Goal: Information Seeking & Learning: Compare options

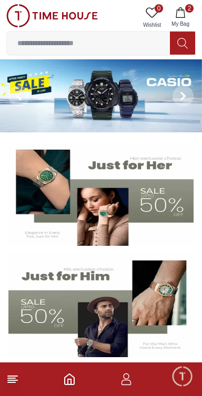
click at [187, 14] on button "2 My Bag" at bounding box center [180, 17] width 30 height 27
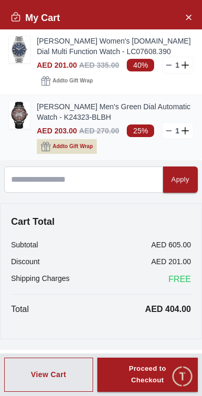
click at [50, 148] on icon "button" at bounding box center [45, 146] width 9 height 9
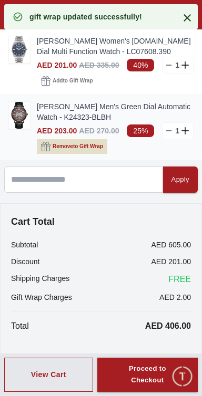
click at [186, 131] on icon at bounding box center [184, 130] width 7 height 1
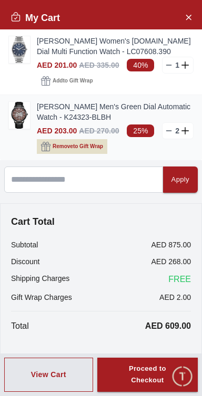
click at [168, 131] on line at bounding box center [168, 131] width 5 height 0
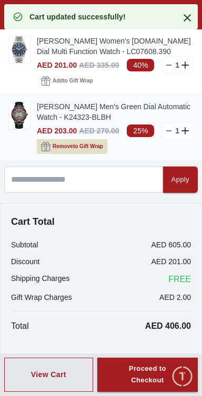
click at [168, 131] on line at bounding box center [168, 131] width 5 height 0
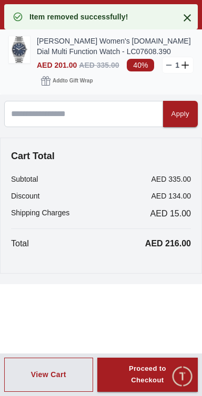
click at [24, 53] on img at bounding box center [19, 49] width 21 height 27
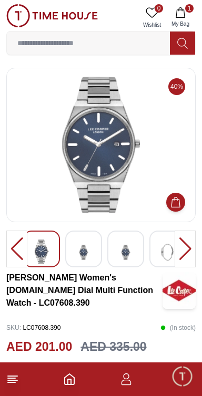
click at [89, 250] on img at bounding box center [83, 252] width 19 height 26
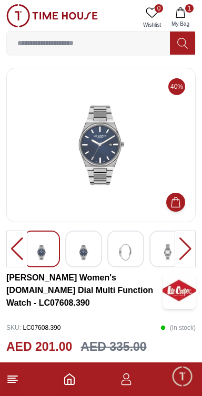
click at [94, 250] on div at bounding box center [83, 248] width 37 height 37
click at [90, 251] on img at bounding box center [83, 252] width 19 height 26
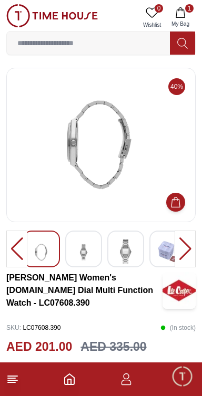
click at [95, 250] on div at bounding box center [83, 248] width 37 height 37
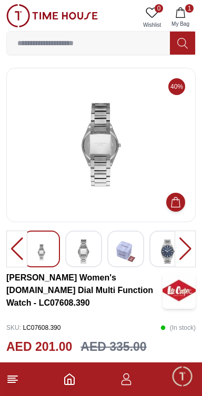
click at [127, 252] on img at bounding box center [125, 251] width 19 height 24
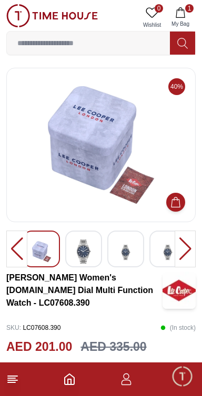
click at [126, 254] on img at bounding box center [125, 252] width 19 height 26
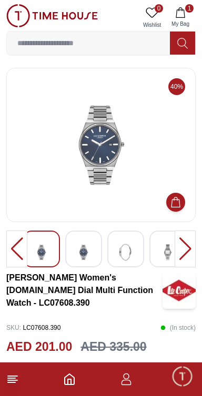
click at [86, 143] on img at bounding box center [100, 145] width 171 height 136
click at [89, 134] on img at bounding box center [100, 145] width 171 height 136
click at [94, 135] on img at bounding box center [100, 145] width 171 height 136
click at [94, 262] on div at bounding box center [83, 248] width 37 height 37
click at [94, 260] on div at bounding box center [83, 248] width 37 height 37
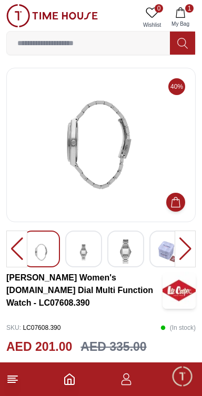
click at [100, 258] on div at bounding box center [83, 248] width 37 height 37
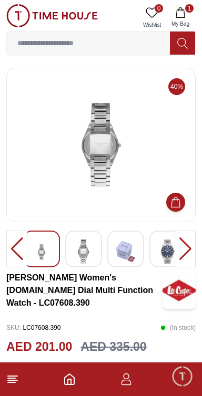
click at [100, 260] on div at bounding box center [83, 248] width 37 height 37
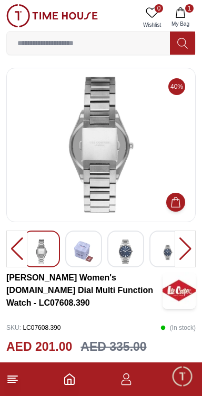
click at [81, 263] on div at bounding box center [83, 248] width 37 height 37
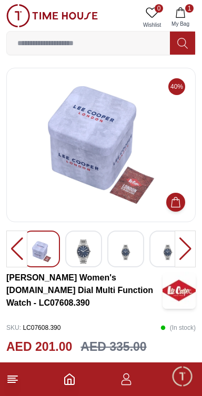
click at [128, 254] on img at bounding box center [125, 252] width 19 height 26
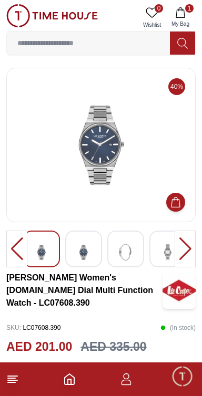
click at [95, 139] on img at bounding box center [100, 145] width 171 height 136
click at [129, 254] on img at bounding box center [125, 252] width 19 height 26
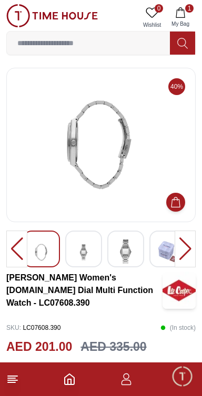
click at [93, 260] on div at bounding box center [83, 248] width 37 height 37
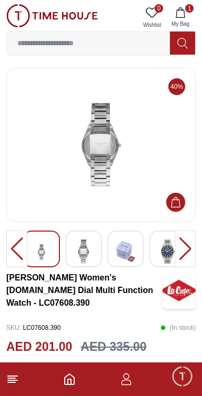
click at [98, 257] on div at bounding box center [83, 248] width 37 height 37
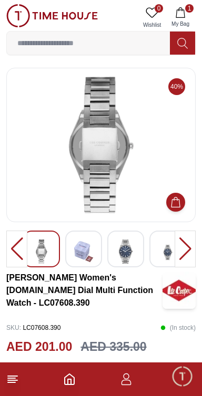
click at [130, 254] on img at bounding box center [125, 251] width 19 height 24
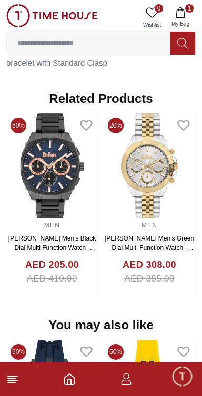
scroll to position [830, 0]
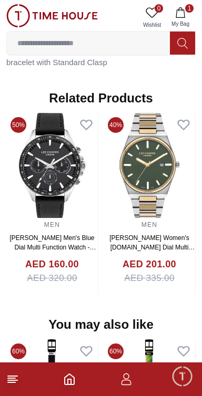
click at [50, 146] on img at bounding box center [51, 165] width 91 height 105
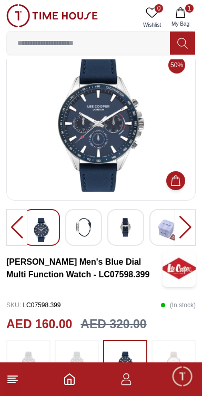
scroll to position [22, 0]
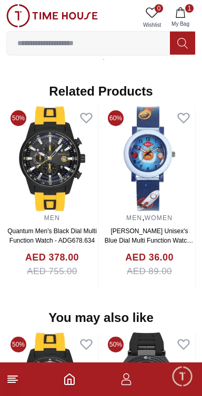
scroll to position [796, 0]
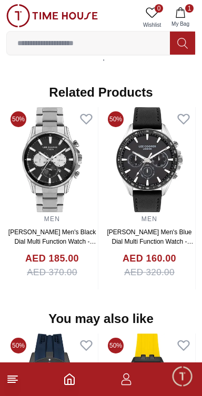
click at [146, 141] on img at bounding box center [148, 159] width 91 height 105
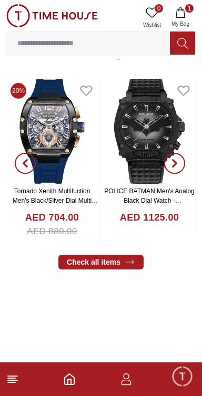
scroll to position [365, 0]
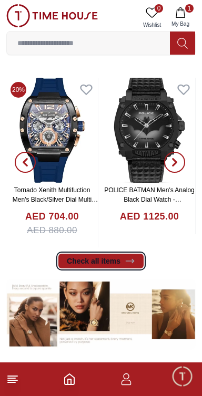
click at [119, 259] on link "Check all items" at bounding box center [100, 261] width 85 height 15
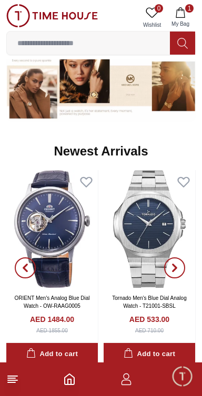
scroll to position [594, 0]
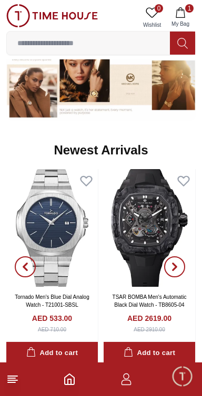
click at [169, 265] on span "button" at bounding box center [174, 266] width 21 height 21
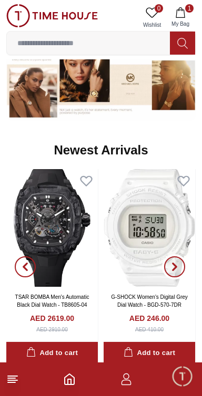
click at [168, 258] on span "button" at bounding box center [174, 266] width 21 height 21
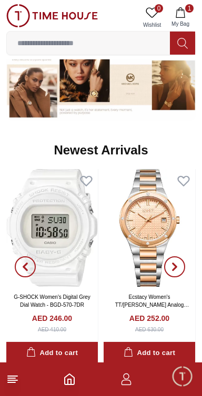
click at [167, 266] on span "button" at bounding box center [174, 266] width 21 height 21
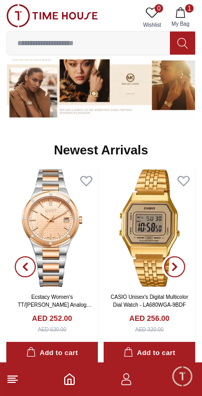
click at [176, 263] on icon "button" at bounding box center [174, 266] width 8 height 8
click at [174, 265] on icon "button" at bounding box center [174, 266] width 3 height 7
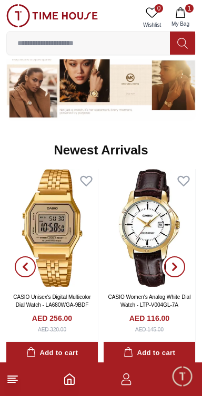
click at [173, 263] on icon "button" at bounding box center [174, 266] width 3 height 7
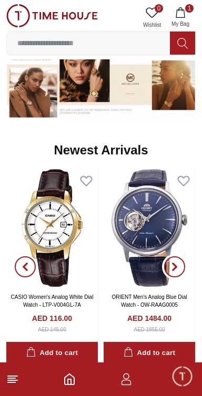
click at [172, 266] on icon "button" at bounding box center [174, 266] width 8 height 8
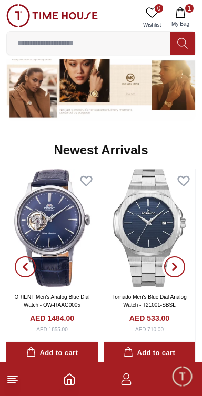
click at [174, 264] on icon "button" at bounding box center [174, 266] width 3 height 7
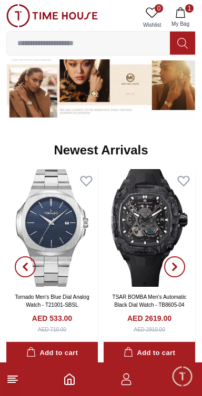
click at [174, 266] on icon "button" at bounding box center [174, 266] width 8 height 8
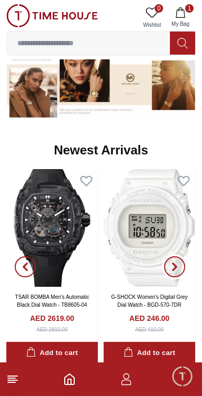
click at [174, 264] on icon "button" at bounding box center [174, 266] width 3 height 7
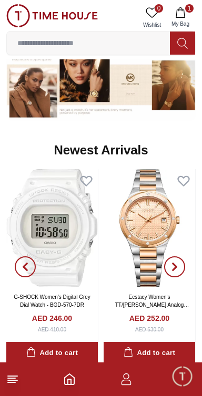
click at [168, 262] on span "button" at bounding box center [174, 266] width 21 height 21
click at [173, 271] on span "button" at bounding box center [174, 266] width 21 height 21
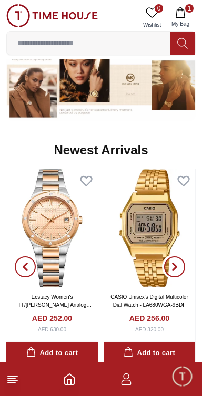
click at [177, 261] on span "button" at bounding box center [174, 266] width 21 height 21
click at [169, 265] on span "button" at bounding box center [174, 266] width 21 height 21
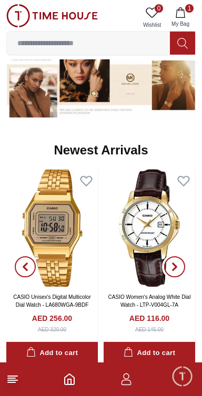
click at [174, 264] on icon "button" at bounding box center [174, 266] width 3 height 7
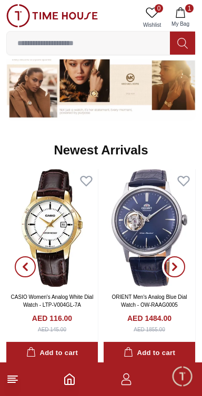
click at [175, 262] on icon "button" at bounding box center [174, 266] width 8 height 8
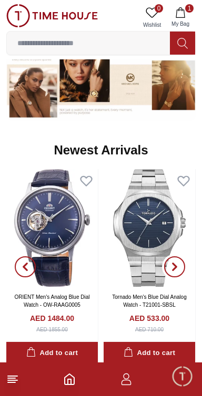
click at [177, 260] on span "button" at bounding box center [174, 266] width 21 height 21
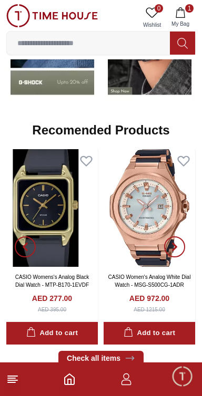
scroll to position [1070, 0]
click at [178, 248] on span "button" at bounding box center [174, 246] width 21 height 21
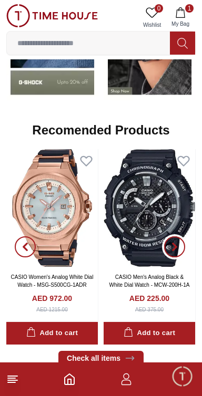
click at [174, 247] on icon "button" at bounding box center [174, 246] width 8 height 8
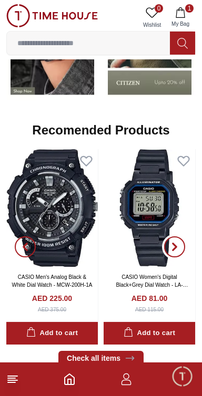
click at [175, 246] on icon "button" at bounding box center [174, 247] width 3 height 7
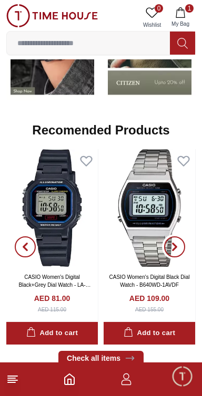
click at [173, 244] on icon "button" at bounding box center [174, 247] width 3 height 7
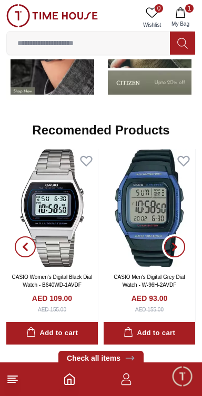
click at [172, 242] on span "button" at bounding box center [174, 246] width 21 height 21
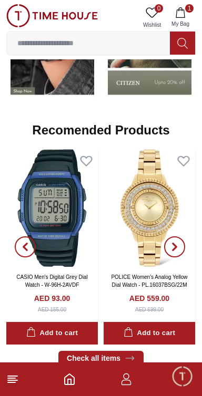
click at [177, 244] on icon "button" at bounding box center [174, 246] width 8 height 8
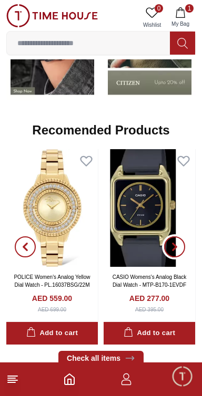
click at [175, 244] on icon "button" at bounding box center [174, 246] width 8 height 8
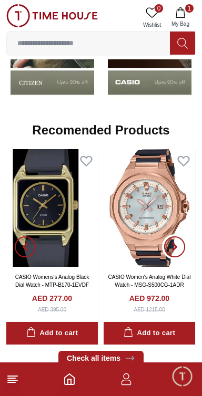
click at [176, 244] on icon "button" at bounding box center [174, 246] width 8 height 8
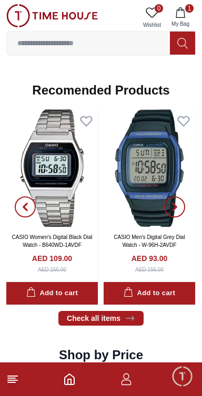
scroll to position [1115, 0]
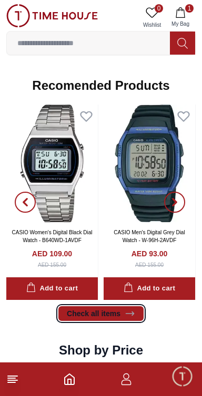
click at [126, 312] on icon at bounding box center [129, 313] width 10 height 10
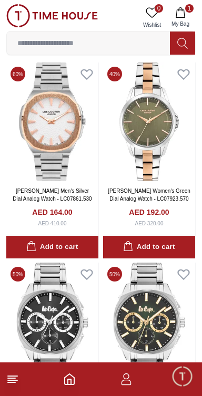
scroll to position [1646, 0]
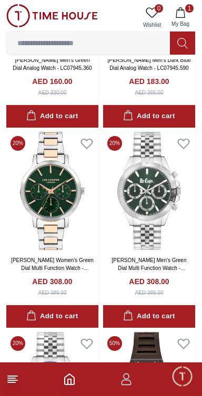
scroll to position [2381, 0]
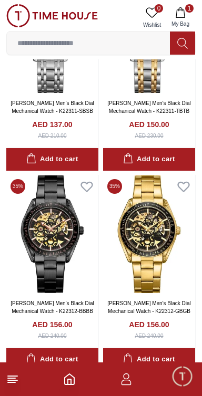
scroll to position [4950, 0]
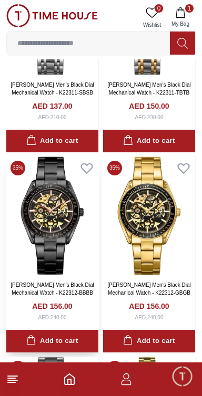
click at [62, 269] on img at bounding box center [52, 215] width 92 height 118
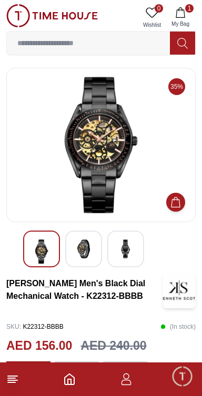
click at [88, 257] on img at bounding box center [83, 248] width 19 height 19
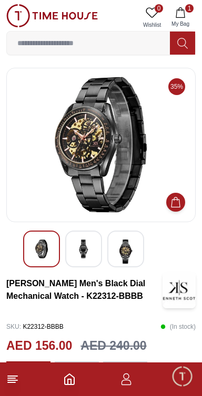
click at [133, 252] on img at bounding box center [125, 251] width 19 height 24
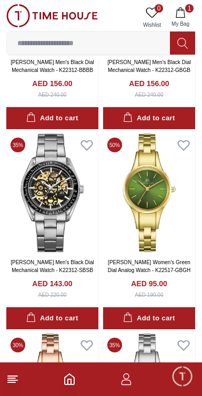
scroll to position [1174, 0]
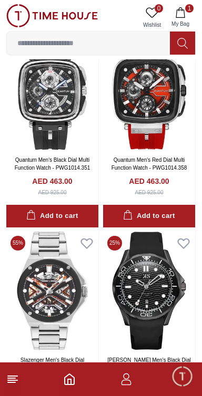
scroll to position [3076, 0]
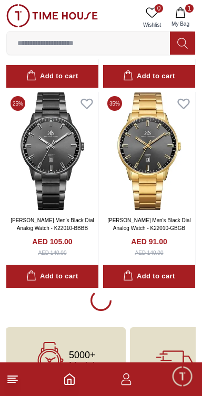
scroll to position [3857, 0]
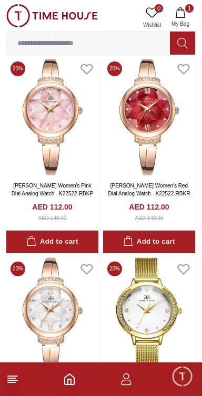
scroll to position [4793, 0]
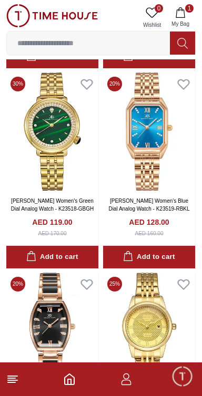
scroll to position [13435, 0]
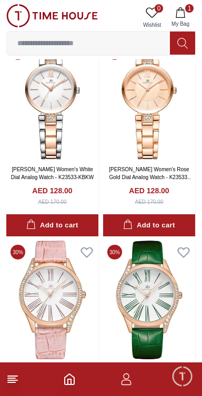
scroll to position [14254, 0]
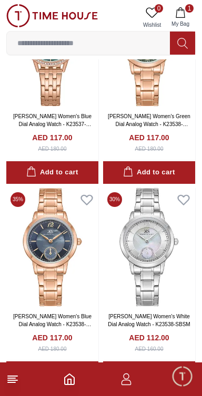
scroll to position [15850, 0]
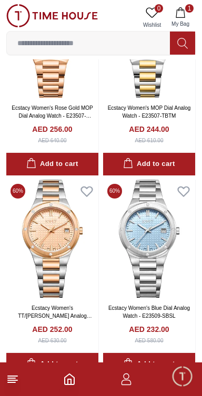
scroll to position [21346, 0]
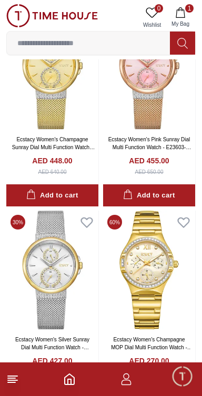
scroll to position [22311, 0]
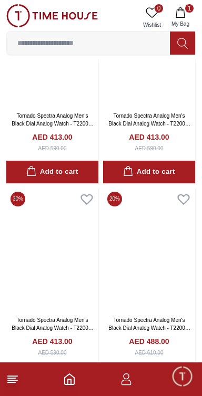
scroll to position [24337, 0]
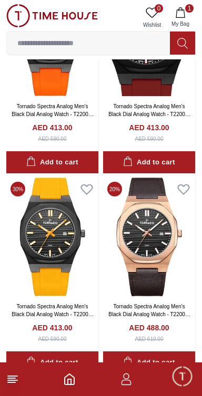
click at [49, 46] on input at bounding box center [88, 43] width 163 height 21
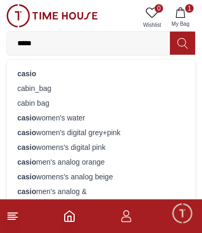
type input "*****"
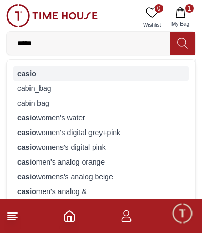
click at [18, 69] on strong "casio" at bounding box center [26, 73] width 19 height 8
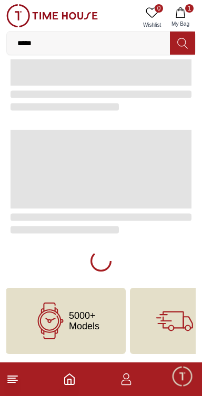
type input "******"
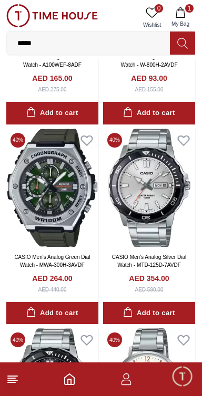
scroll to position [992, 0]
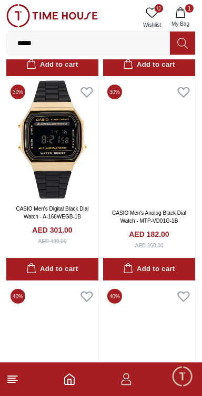
scroll to position [3445, 0]
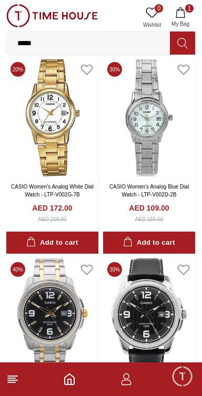
scroll to position [5448, 0]
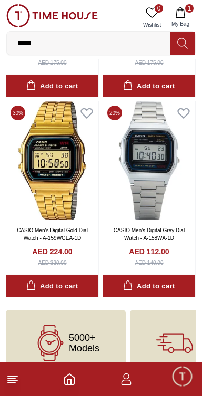
scroll to position [7633, 0]
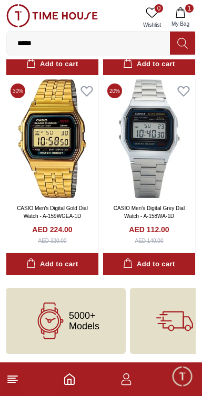
click at [67, 31] on div "*****" at bounding box center [100, 43] width 189 height 24
click at [45, 47] on input "*****" at bounding box center [88, 43] width 163 height 21
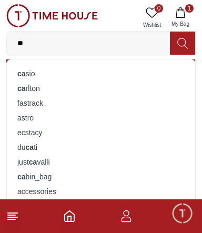
type input "*"
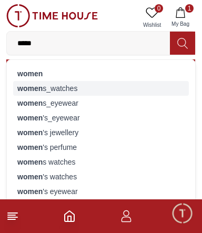
type input "*****"
click at [22, 88] on strong "women" at bounding box center [29, 88] width 25 height 8
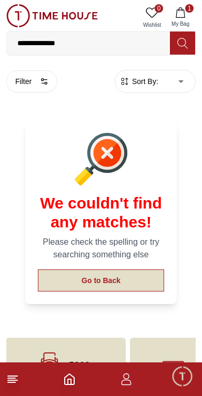
click at [134, 273] on button "Go to Back" at bounding box center [101, 280] width 126 height 22
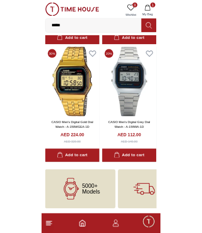
scroll to position [1629, 0]
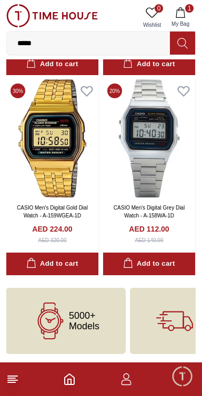
click at [56, 41] on input "*****" at bounding box center [88, 43] width 163 height 21
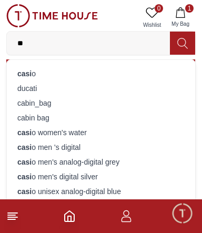
type input "*"
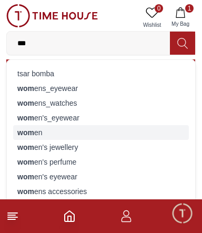
type input "***"
click at [26, 132] on strong "wom" at bounding box center [25, 132] width 17 height 8
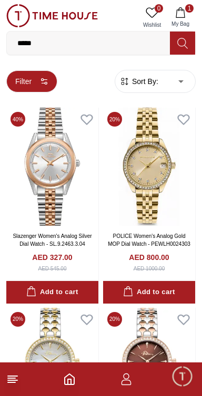
click at [27, 83] on button "Filter" at bounding box center [31, 81] width 51 height 22
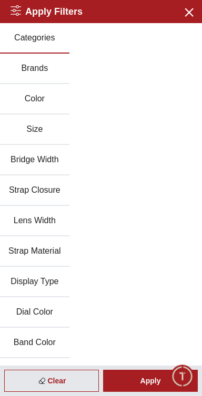
click at [184, 254] on div "Categories Brands Color Size Bridge Width Strap Closure Lens Width Strap Materi…" at bounding box center [101, 297] width 202 height 548
click at [156, 300] on div "Categories Brands Color Size Bridge Width Strap Closure Lens Width Strap Materi…" at bounding box center [101, 297] width 202 height 548
click at [186, 13] on icon "button" at bounding box center [188, 11] width 7 height 7
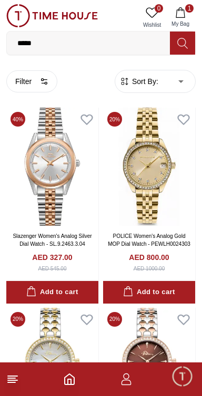
click at [146, 82] on span "Sort By:" at bounding box center [144, 81] width 28 height 10
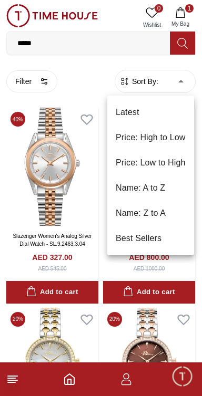
click at [129, 162] on li "Price: Low to High" at bounding box center [150, 162] width 87 height 25
type input "*"
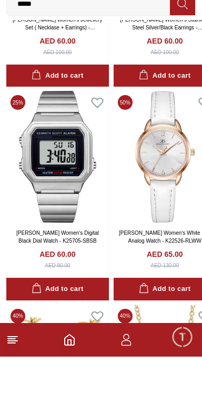
scroll to position [625, 0]
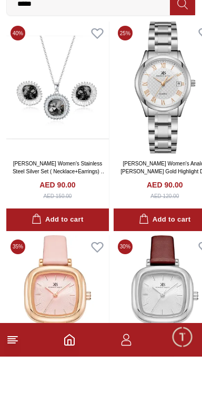
scroll to position [3676, 0]
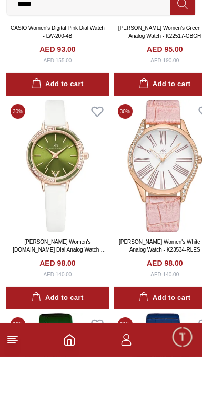
scroll to position [5468, 0]
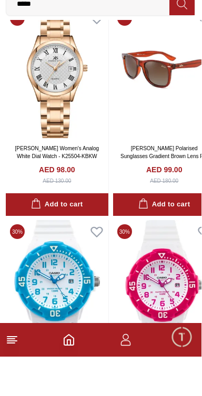
scroll to position [6683, 0]
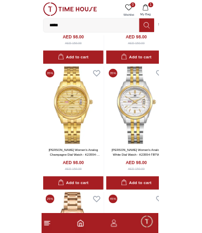
scroll to position [6380, 0]
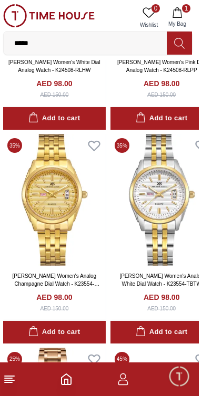
click at [56, 45] on input "*****" at bounding box center [88, 43] width 163 height 21
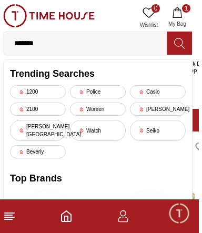
type input "*****"
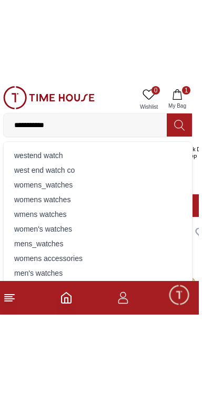
scroll to position [6376, 0]
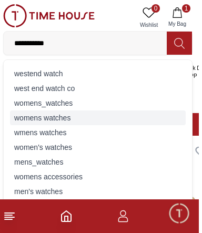
type input "**********"
click at [29, 120] on div "womens watches" at bounding box center [100, 117] width 175 height 15
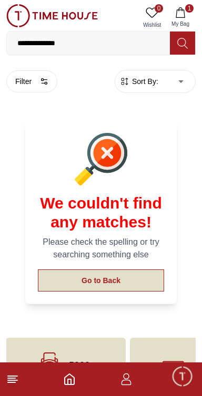
click at [139, 273] on button "Go to Back" at bounding box center [101, 280] width 126 height 22
type input "*"
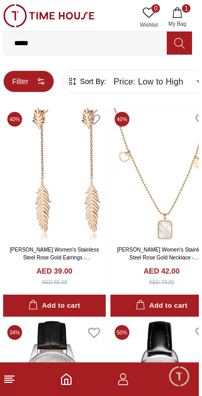
click at [33, 78] on button "Filter" at bounding box center [31, 81] width 51 height 22
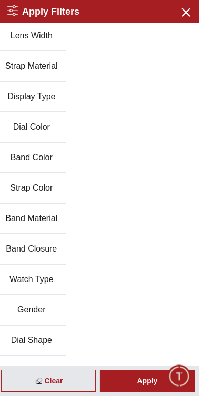
scroll to position [205, 0]
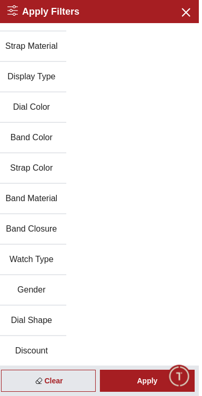
click at [33, 296] on button "Gender" at bounding box center [34, 290] width 69 height 30
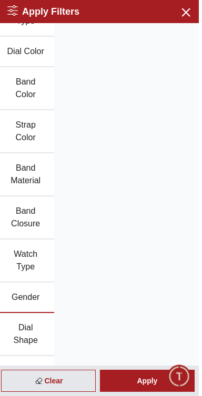
scroll to position [331, 0]
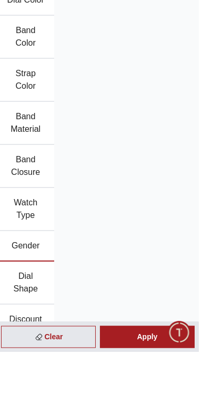
click at [27, 294] on button "Gender" at bounding box center [28, 290] width 57 height 30
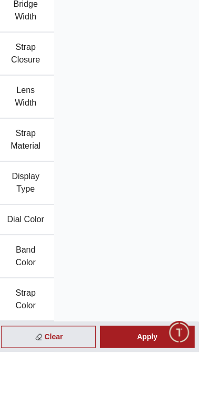
scroll to position [0, 0]
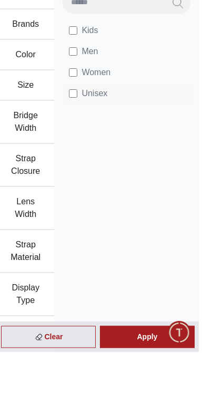
click at [80, 128] on li "Unisex" at bounding box center [132, 137] width 132 height 21
click at [79, 129] on li "Unisex" at bounding box center [132, 137] width 132 height 21
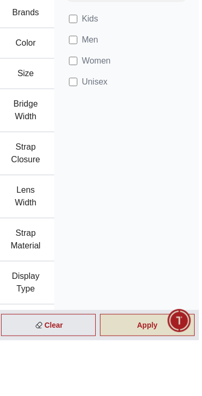
click at [164, 392] on div "Apply" at bounding box center [150, 381] width 94 height 22
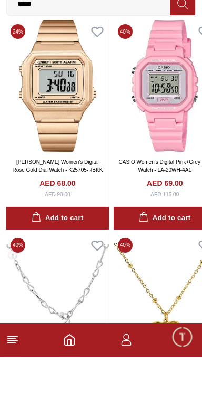
scroll to position [1543, 0]
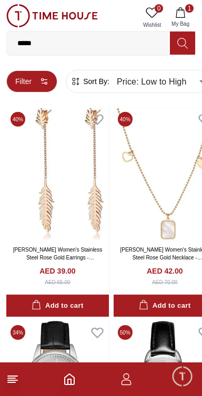
click at [23, 81] on button "Filter" at bounding box center [31, 81] width 51 height 22
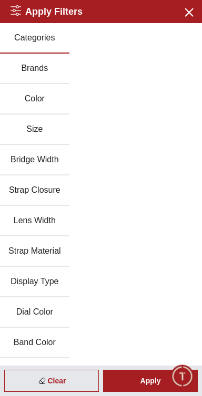
click at [29, 67] on button "Brands" at bounding box center [34, 69] width 69 height 30
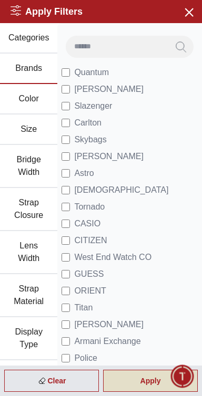
click at [146, 381] on div "Apply" at bounding box center [150, 381] width 94 height 22
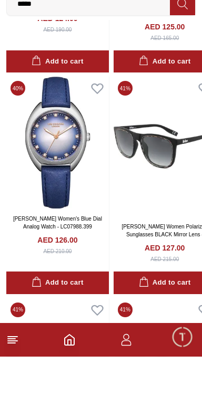
scroll to position [3534, 0]
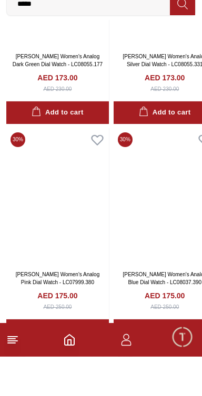
scroll to position [6024, 0]
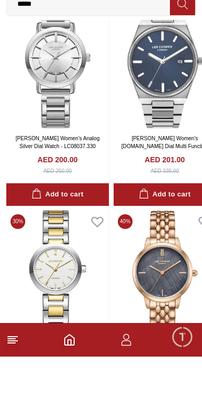
scroll to position [8259, 0]
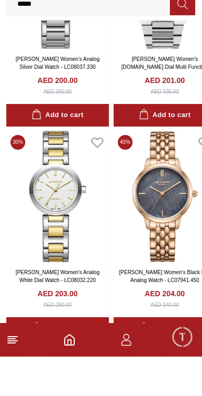
scroll to position [8337, 0]
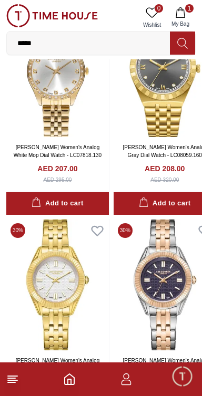
scroll to position [10206, 0]
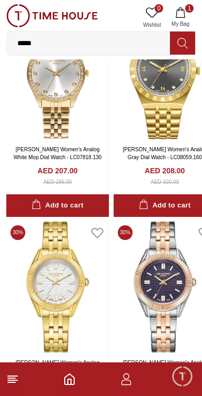
click at [180, 24] on span "My Bag" at bounding box center [180, 24] width 26 height 8
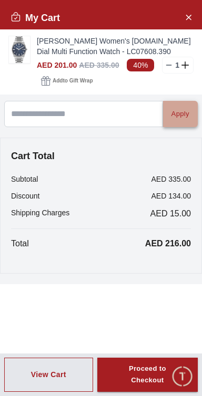
click at [188, 118] on button "Apply" at bounding box center [180, 114] width 35 height 26
